Goal: Find specific page/section: Find specific page/section

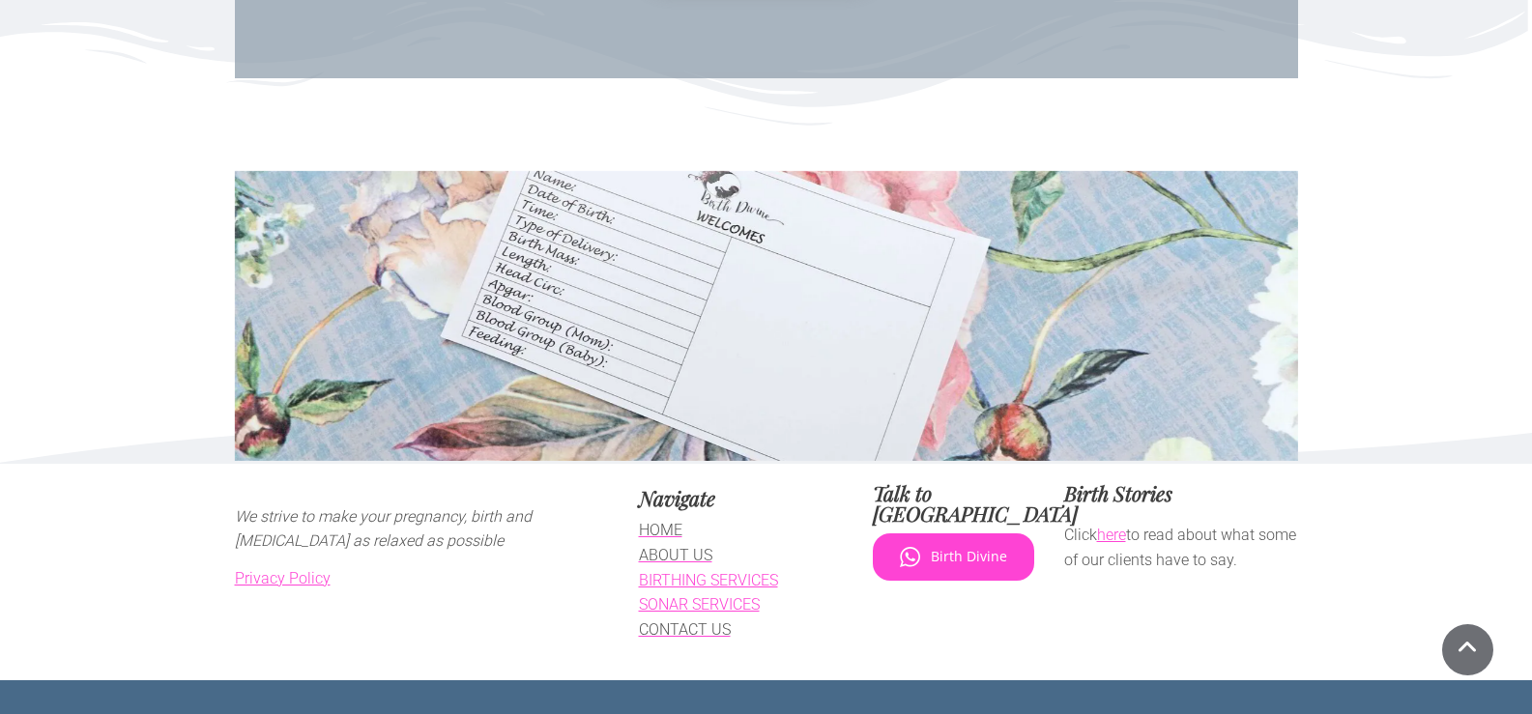
scroll to position [11741, 0]
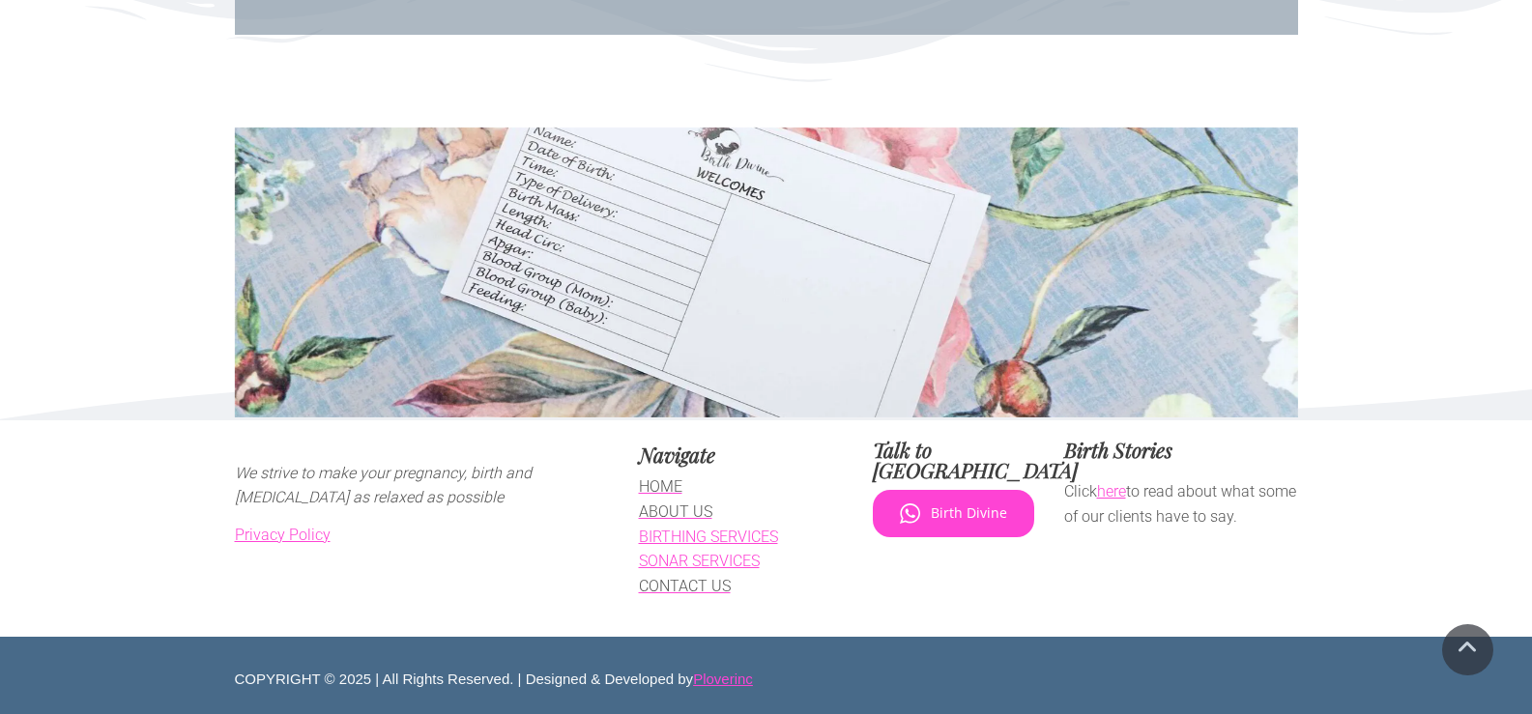
click at [700, 582] on span "CONTACT US" at bounding box center [685, 586] width 92 height 18
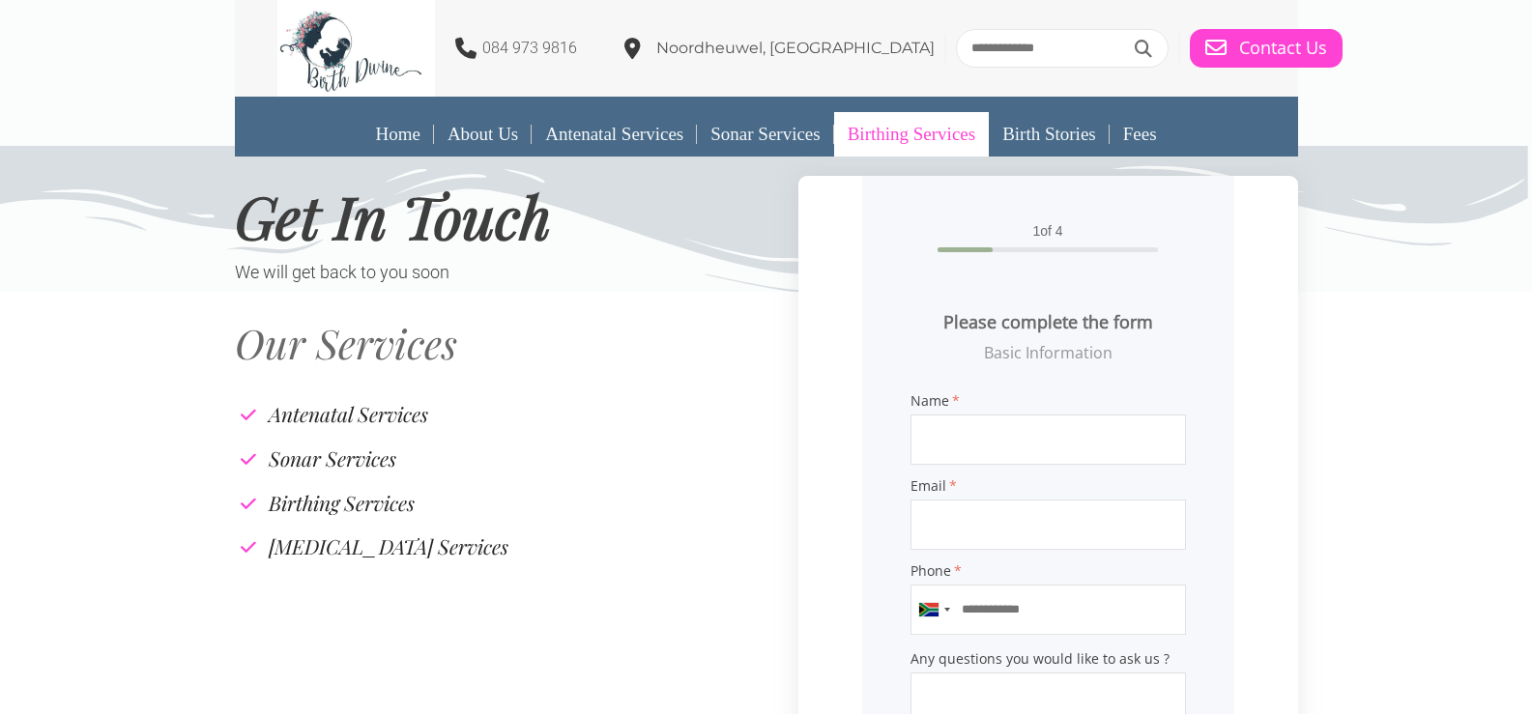
click at [916, 131] on link "Birthing Services" at bounding box center [911, 134] width 155 height 44
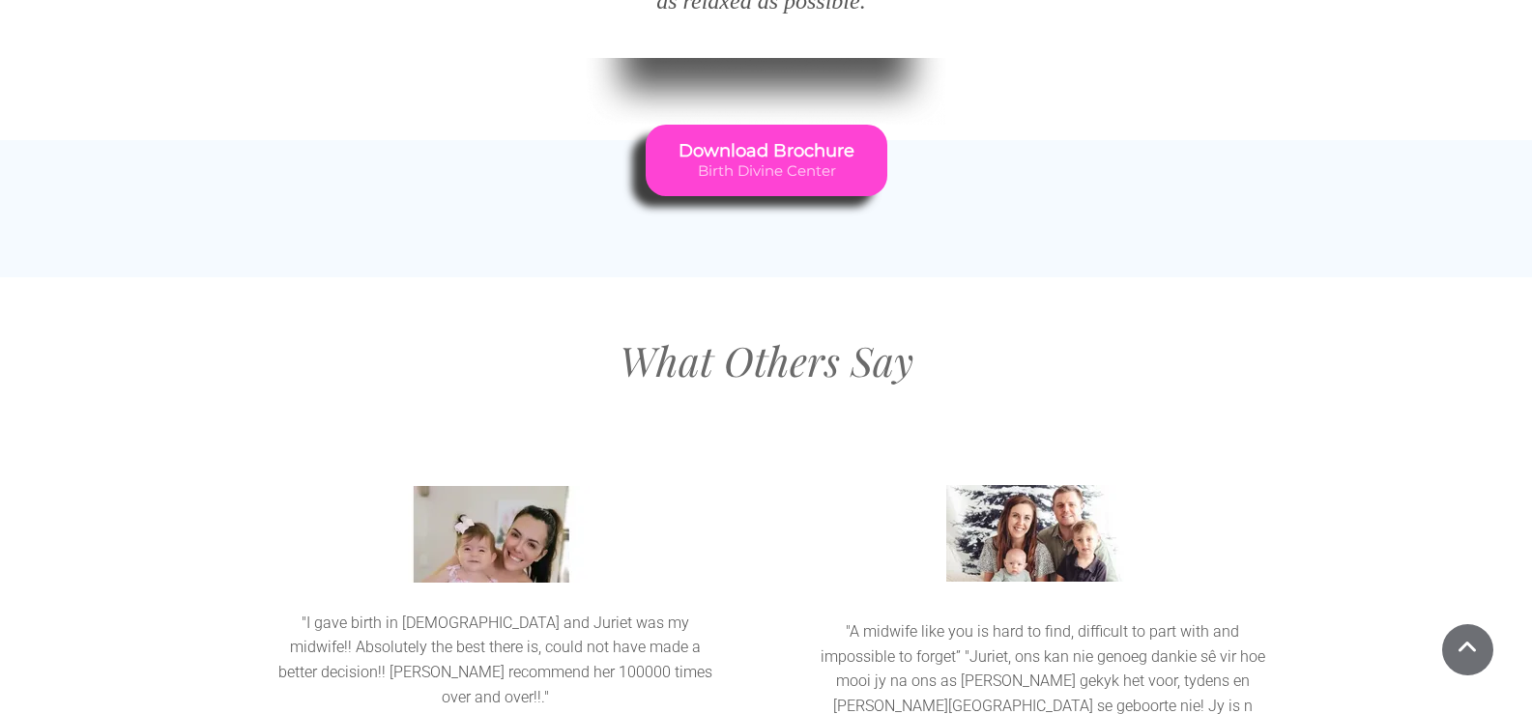
scroll to position [3609, 0]
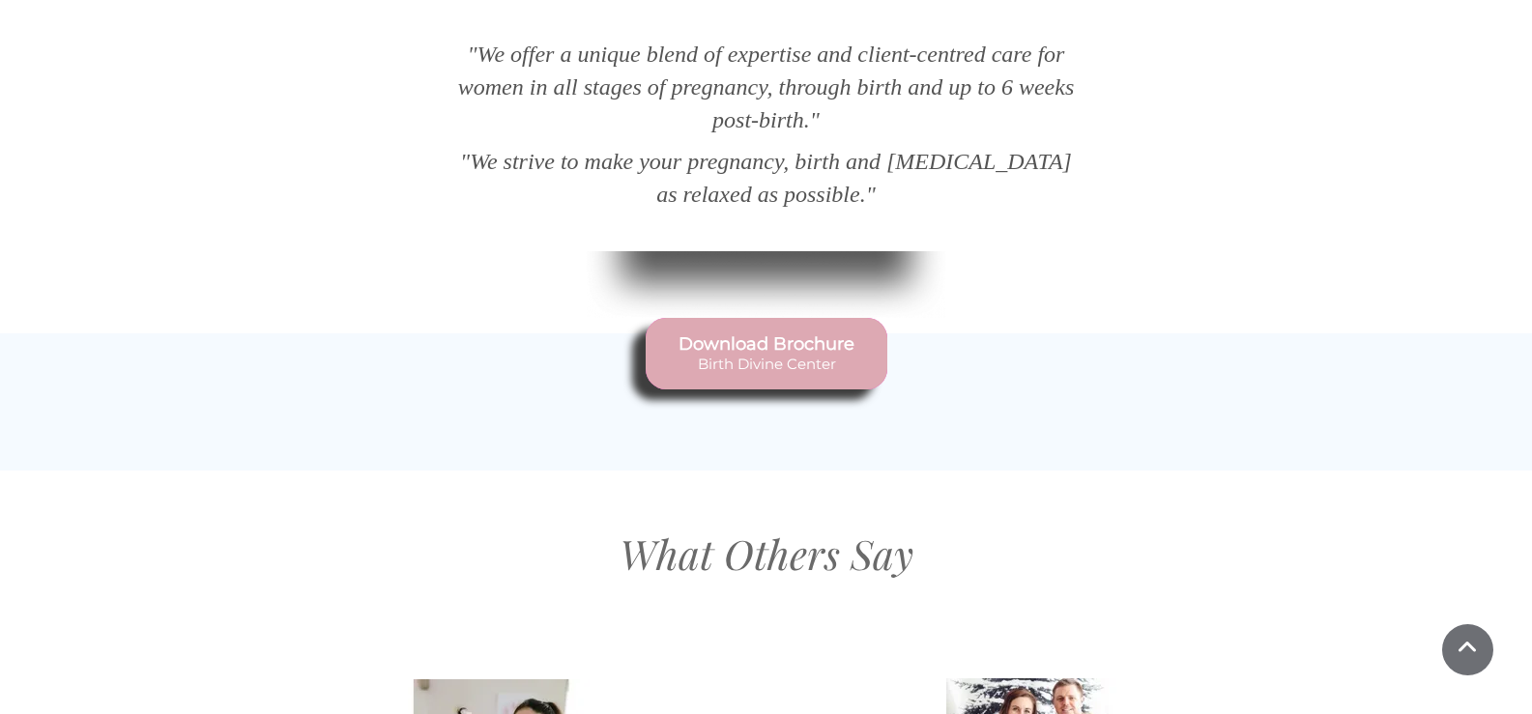
click at [810, 355] on span "Birth Divine Center" at bounding box center [767, 363] width 176 height 17
